Goal: Transaction & Acquisition: Subscribe to service/newsletter

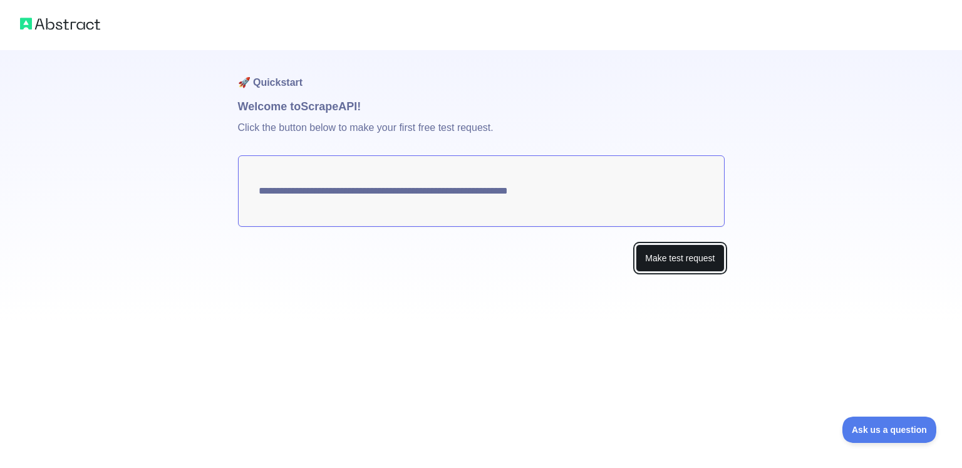
click at [714, 270] on button "Make test request" at bounding box center [680, 258] width 88 height 28
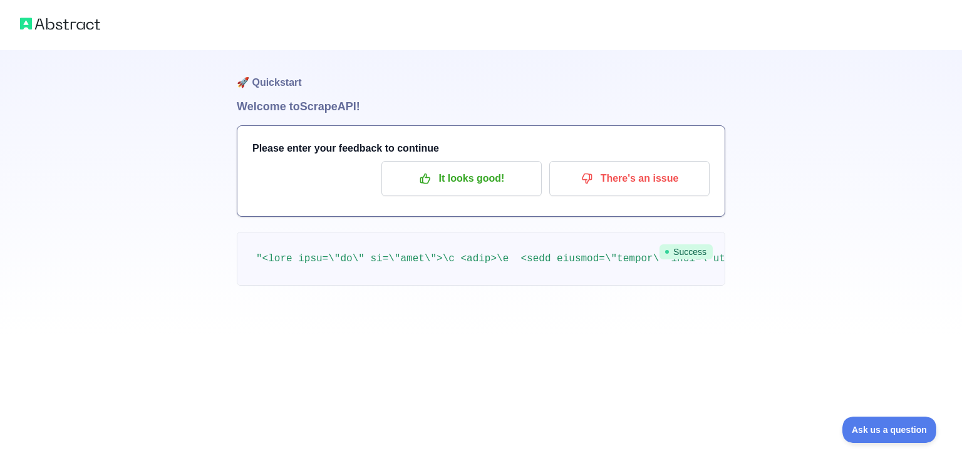
click at [526, 205] on div "Please enter your feedback to continue It looks good! There's an issue" at bounding box center [480, 171] width 487 height 90
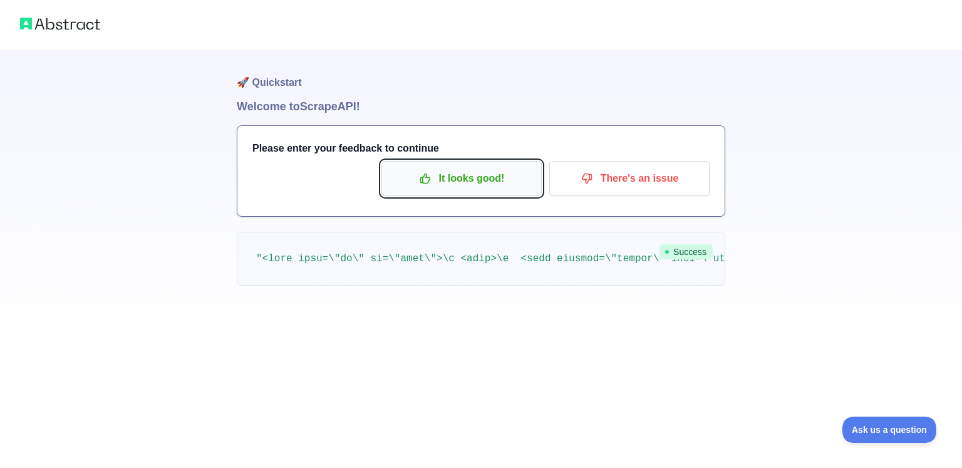
click at [490, 180] on p "It looks good!" at bounding box center [462, 178] width 142 height 21
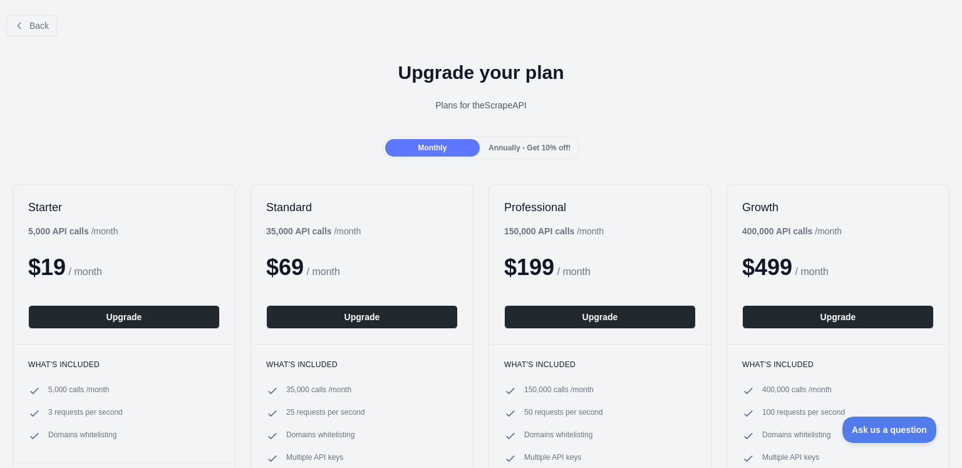
click at [510, 143] on span "Annually - Get 10% off!" at bounding box center [530, 147] width 82 height 9
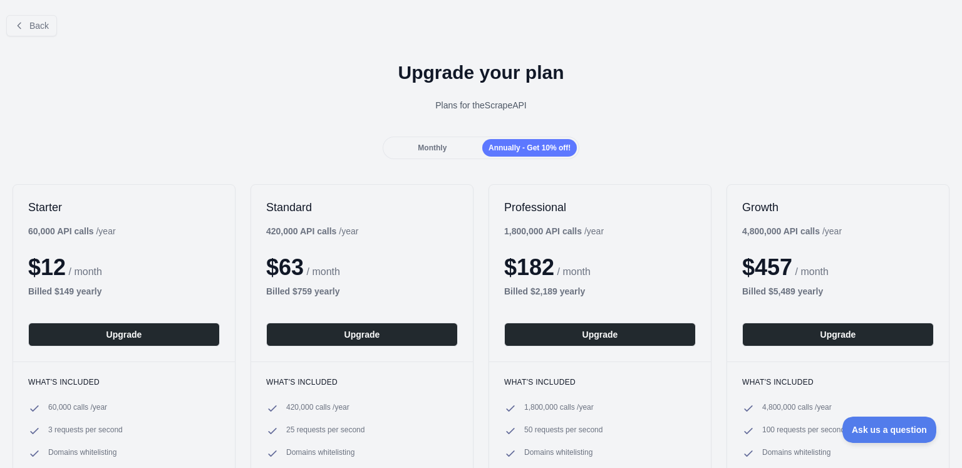
click at [459, 143] on div "Monthly" at bounding box center [432, 148] width 95 height 18
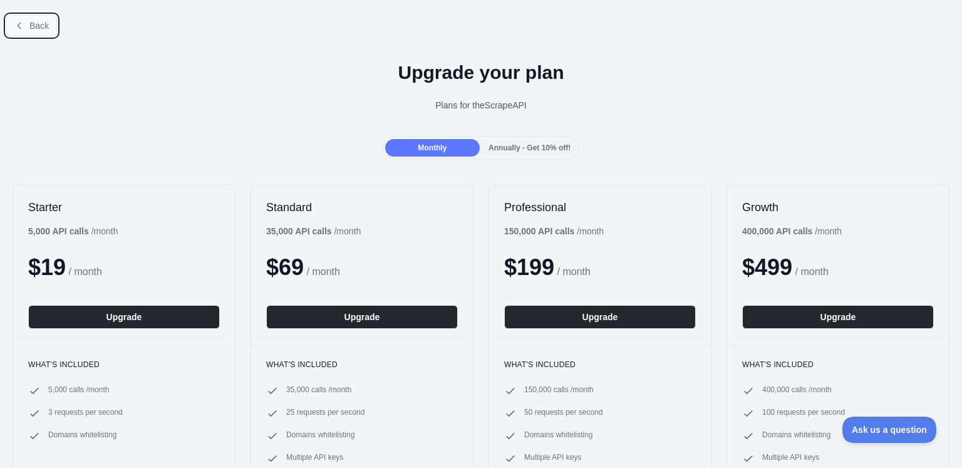
click at [25, 23] on button "Back" at bounding box center [31, 25] width 51 height 21
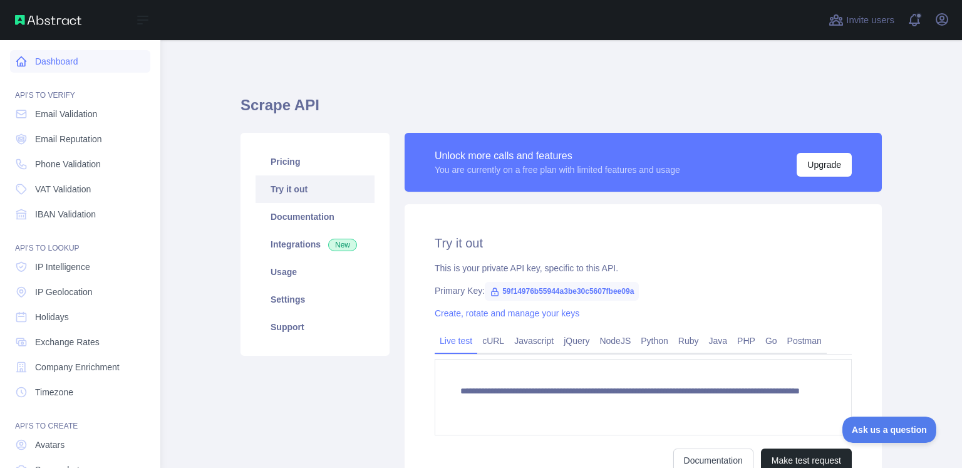
click at [131, 55] on link "Dashboard" at bounding box center [80, 61] width 140 height 23
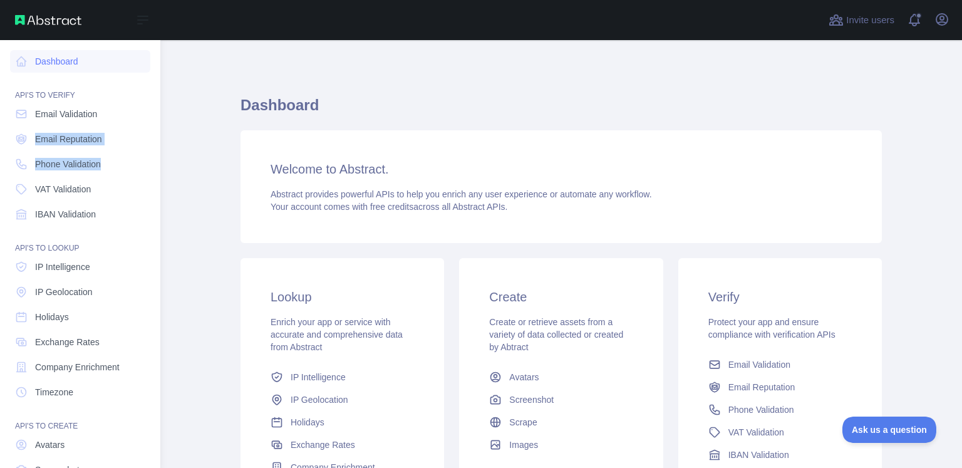
drag, startPoint x: 145, startPoint y: 108, endPoint x: 147, endPoint y: 167, distance: 58.9
click at [147, 167] on div "Dashboard API'S TO VERIFY Email Validation Email Reputation Phone Validation VA…" at bounding box center [80, 270] width 160 height 541
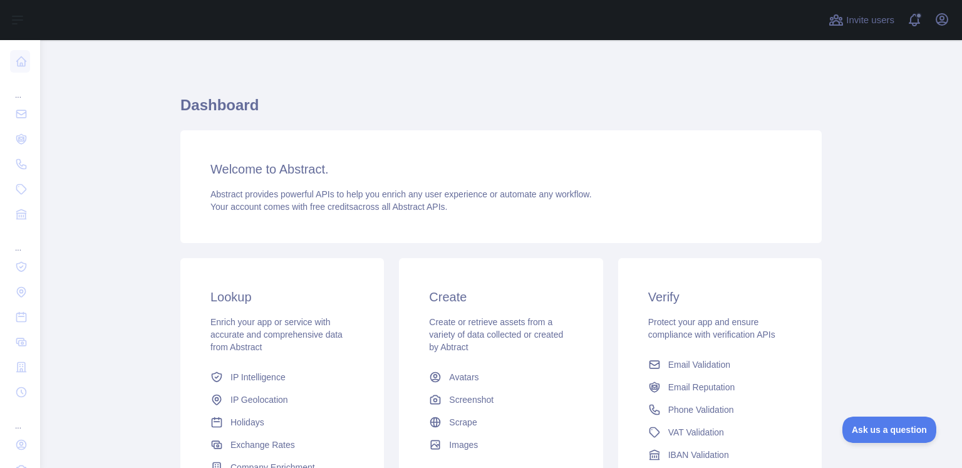
click at [180, 145] on div "Welcome to Abstract. Abstract provides powerful APIs to help you enrich any use…" at bounding box center [500, 186] width 641 height 113
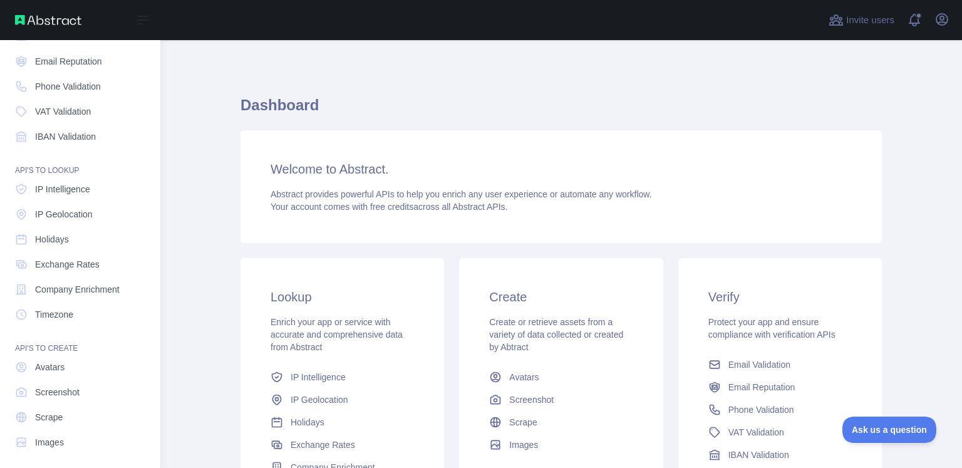
scroll to position [83, 0]
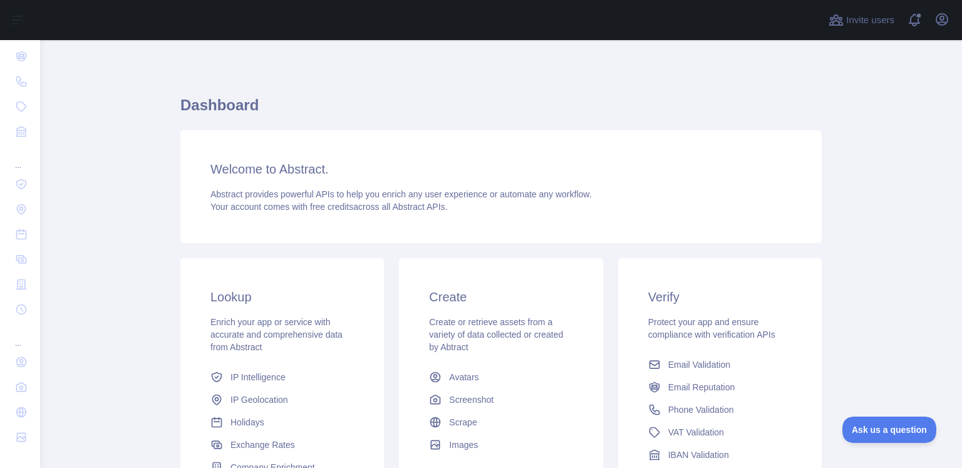
click at [341, 219] on div "Welcome to Abstract. Abstract provides powerful APIs to help you enrich any use…" at bounding box center [500, 186] width 641 height 113
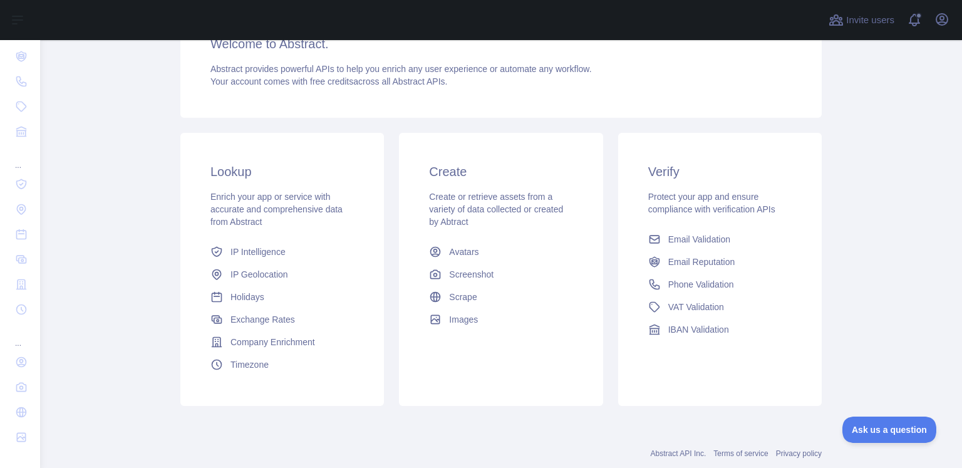
scroll to position [133, 0]
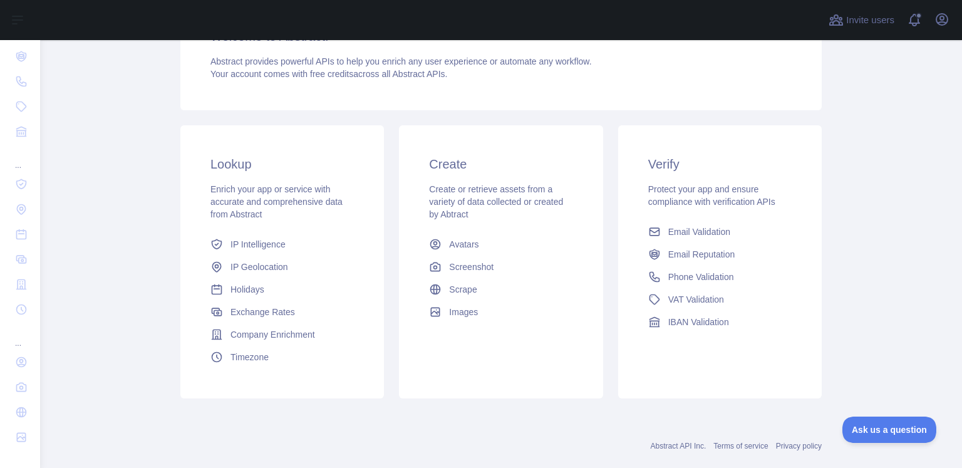
click at [869, 114] on main "Dashboard Welcome to Abstract. Abstract provides powerful APIs to help you enri…" at bounding box center [501, 254] width 922 height 428
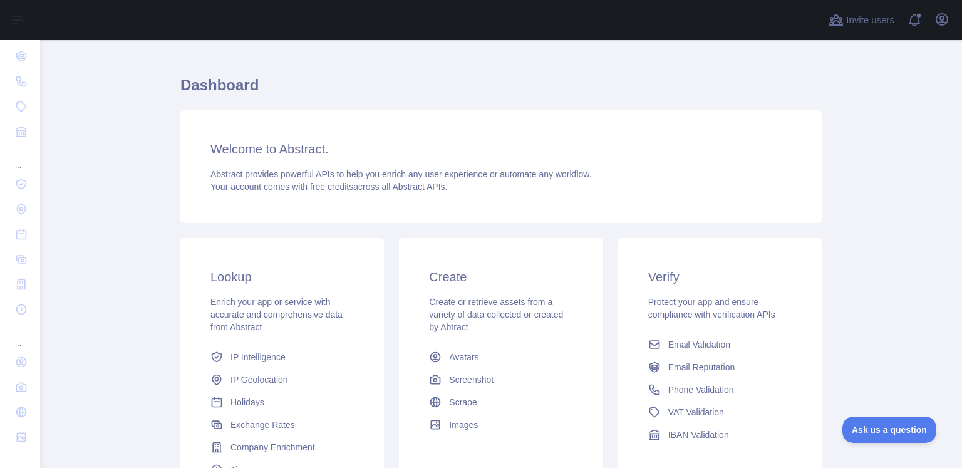
scroll to position [0, 0]
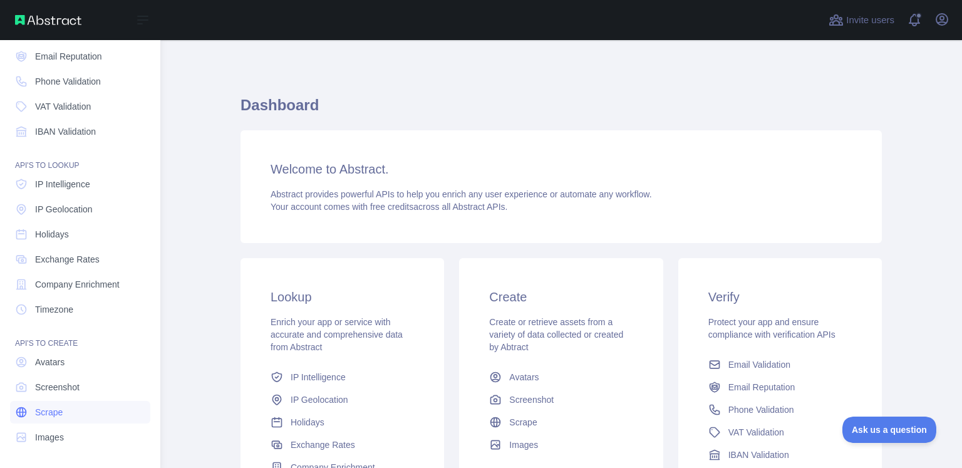
click at [123, 409] on link "Scrape" at bounding box center [80, 412] width 140 height 23
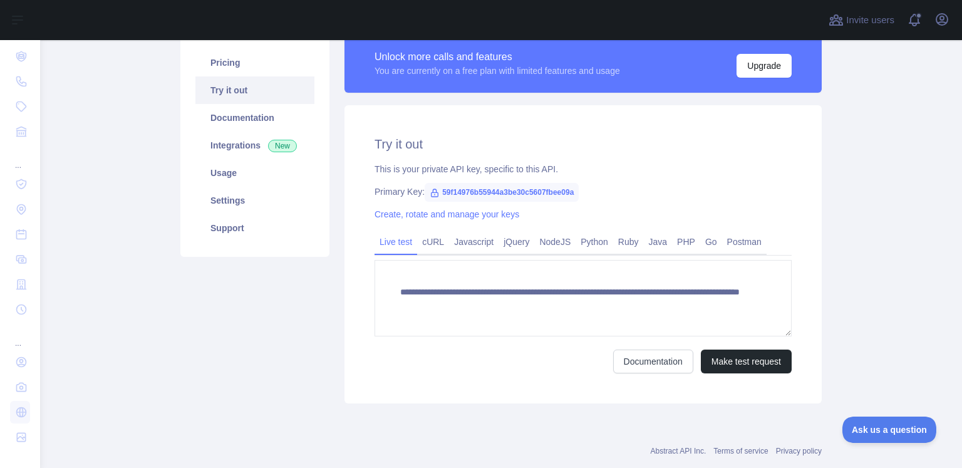
scroll to position [106, 0]
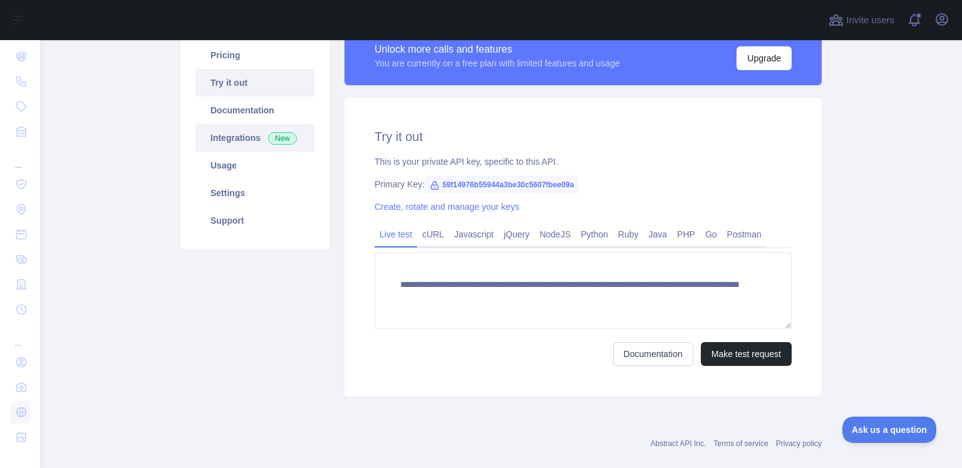
click at [222, 135] on link "Integrations New" at bounding box center [254, 138] width 119 height 28
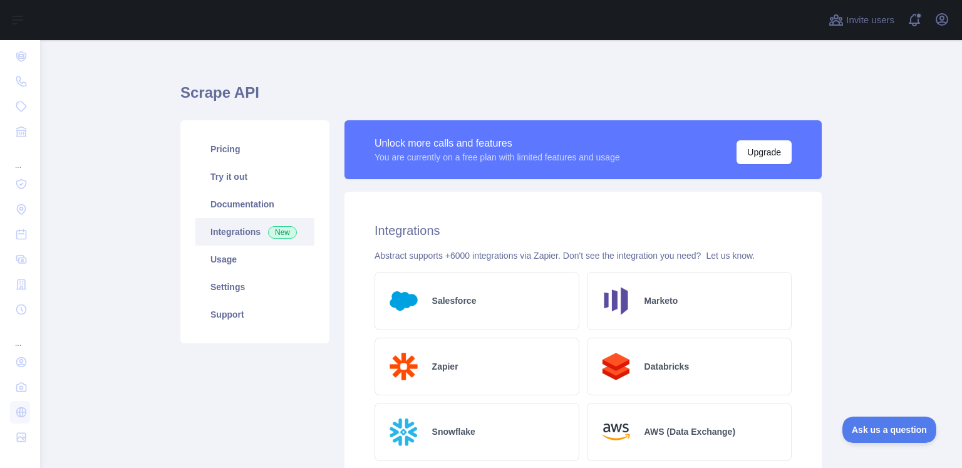
scroll to position [14, 0]
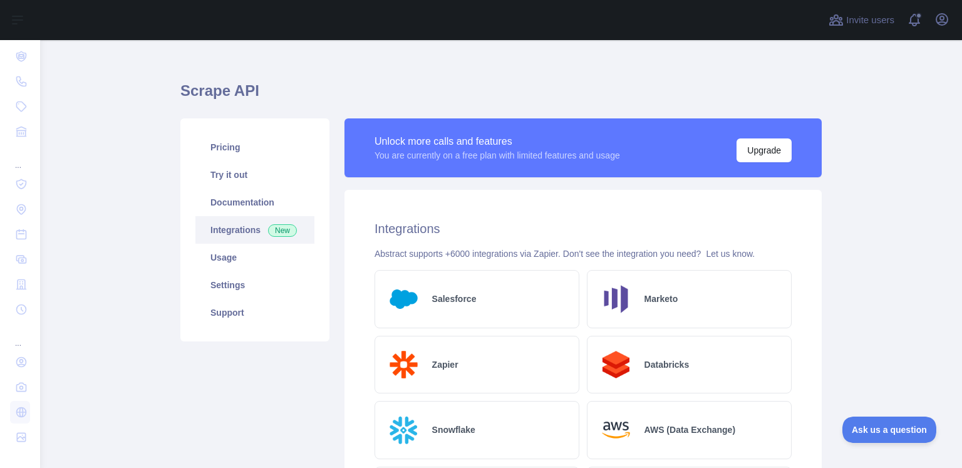
click at [563, 256] on div "Abstract supports +6000 integrations via Zapier. Don't see the integration you …" at bounding box center [583, 253] width 417 height 13
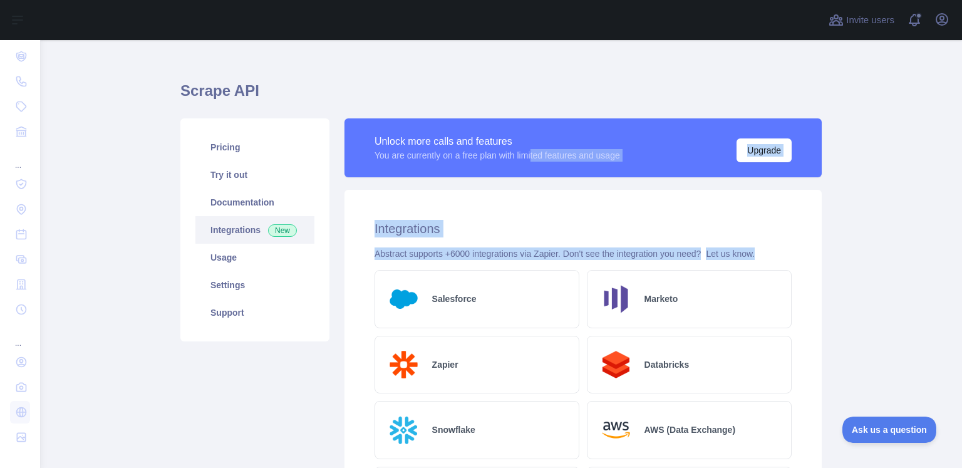
drag, startPoint x: 770, startPoint y: 239, endPoint x: 531, endPoint y: 173, distance: 248.1
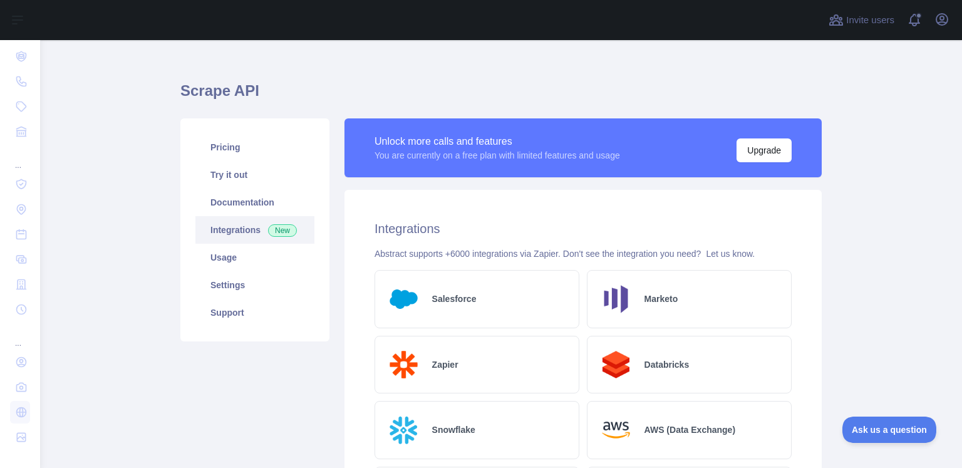
click at [318, 206] on div "Pricing Try it out Documentation Integrations New Usage Settings Support" at bounding box center [254, 229] width 149 height 223
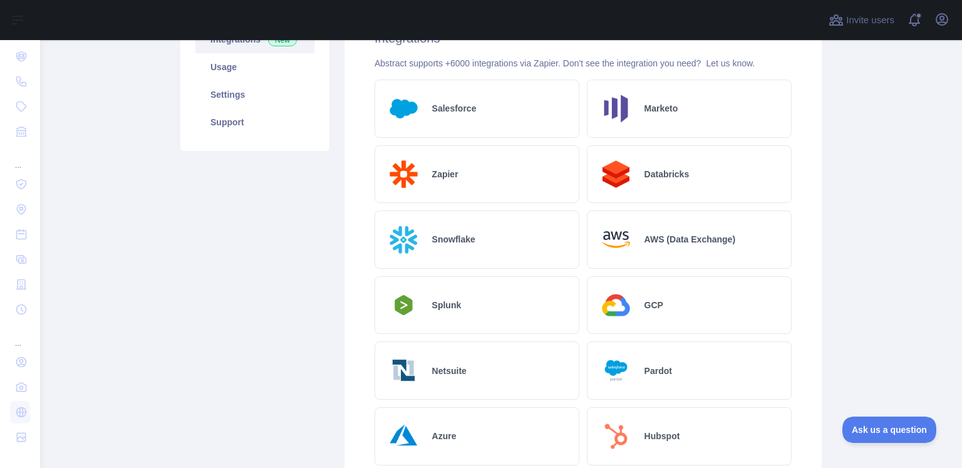
scroll to position [134, 0]
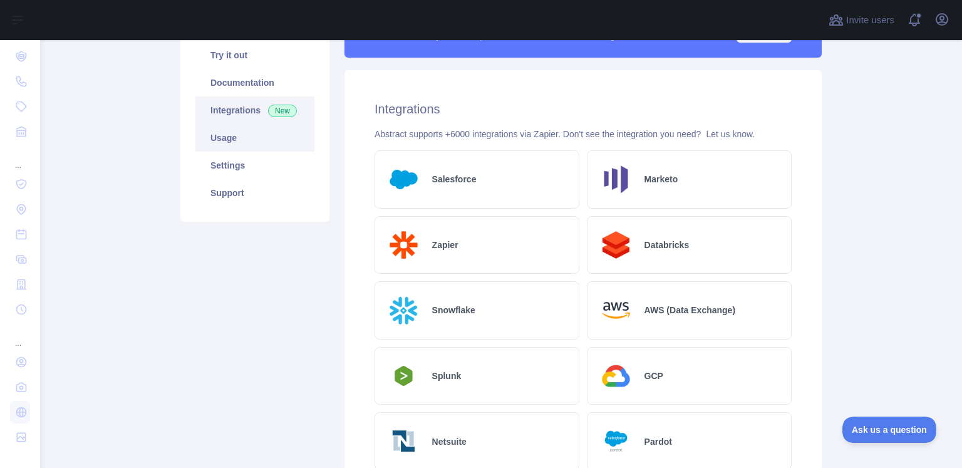
click at [274, 142] on link "Usage" at bounding box center [254, 138] width 119 height 28
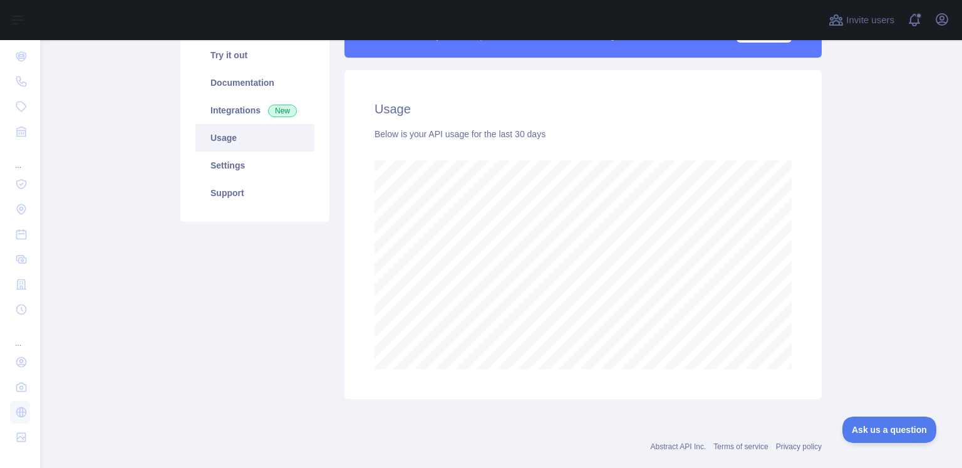
scroll to position [428, 912]
click at [246, 162] on link "Settings" at bounding box center [254, 166] width 119 height 28
